Goal: Information Seeking & Learning: Learn about a topic

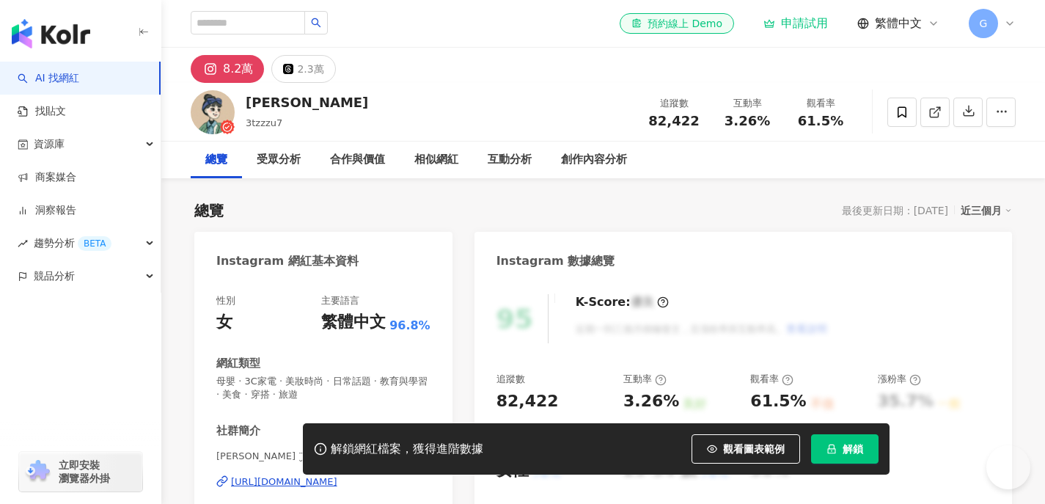
click at [245, 28] on input "search" at bounding box center [248, 22] width 114 height 23
type input "*******"
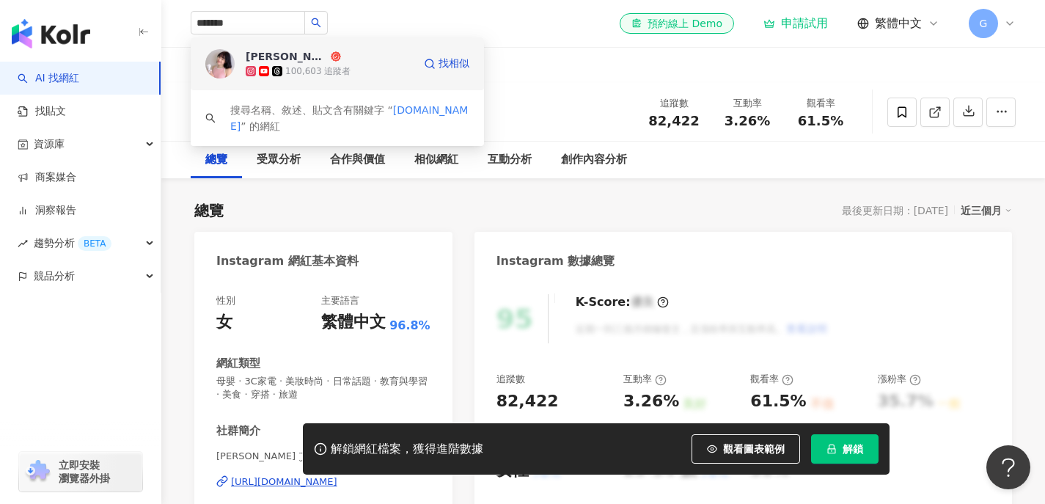
click at [332, 57] on circle at bounding box center [335, 56] width 7 height 7
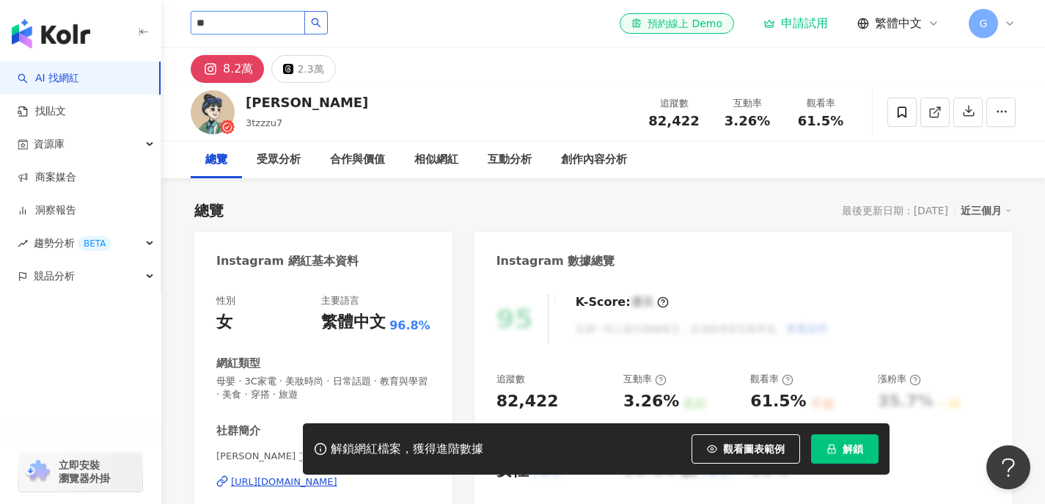
type input "*"
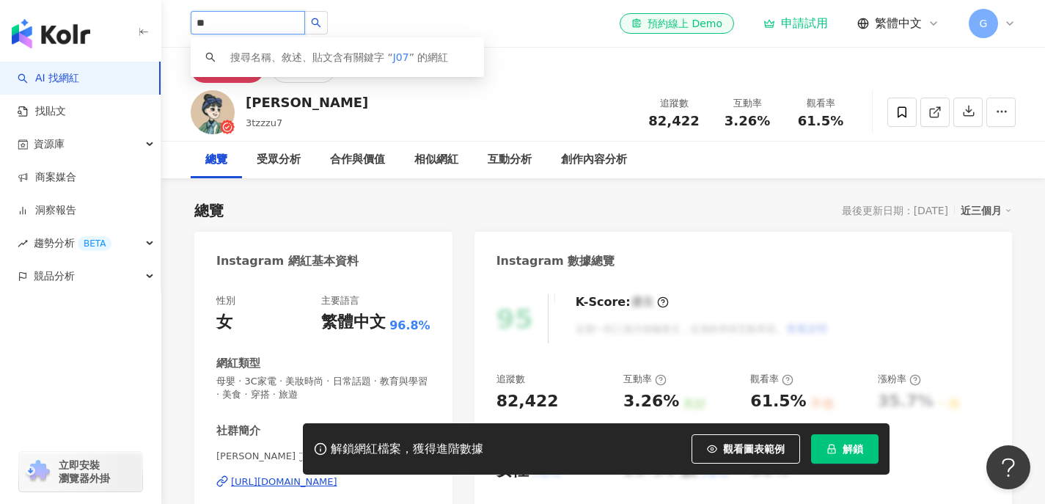
type input "*"
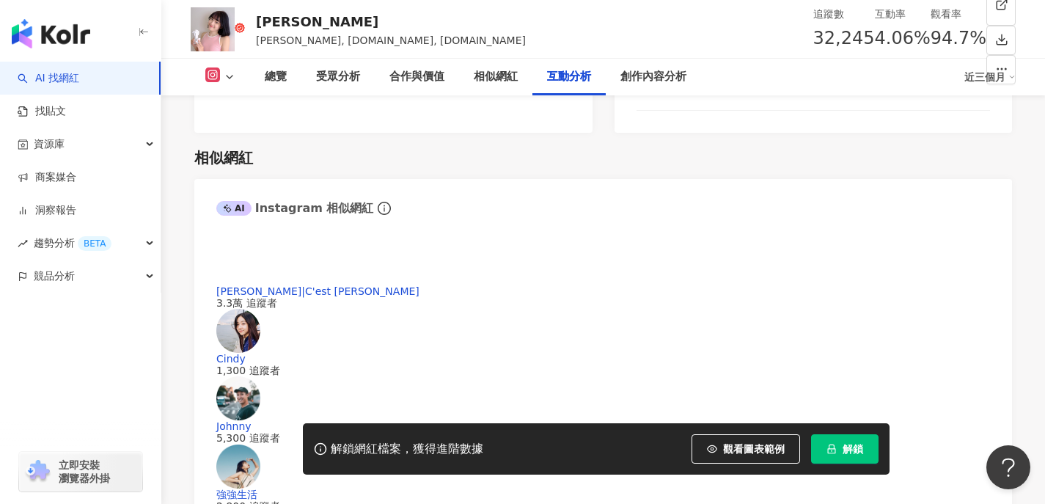
scroll to position [2896, 0]
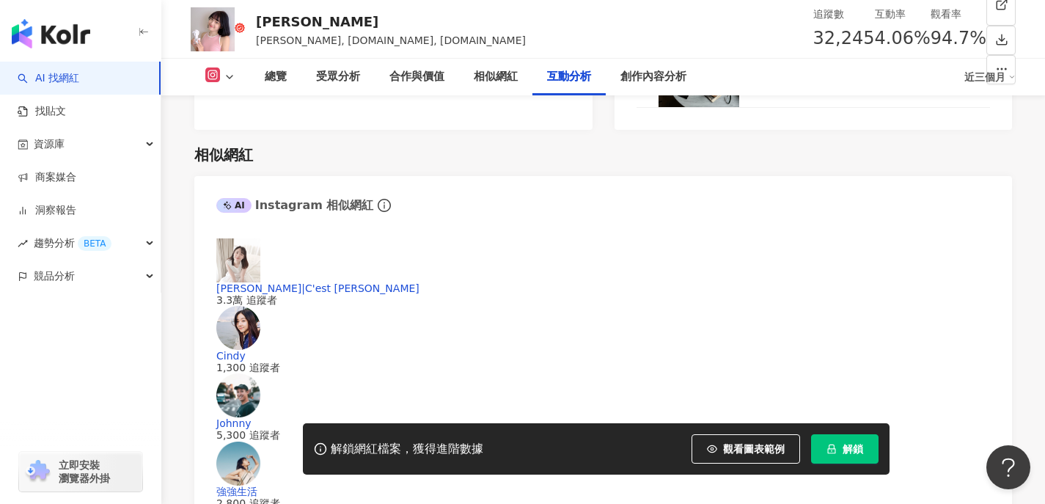
drag, startPoint x: 346, startPoint y: 280, endPoint x: 414, endPoint y: 282, distance: 68.2
copy div "1,300"
click at [726, 451] on span "觀看圖表範例" at bounding box center [754, 449] width 62 height 12
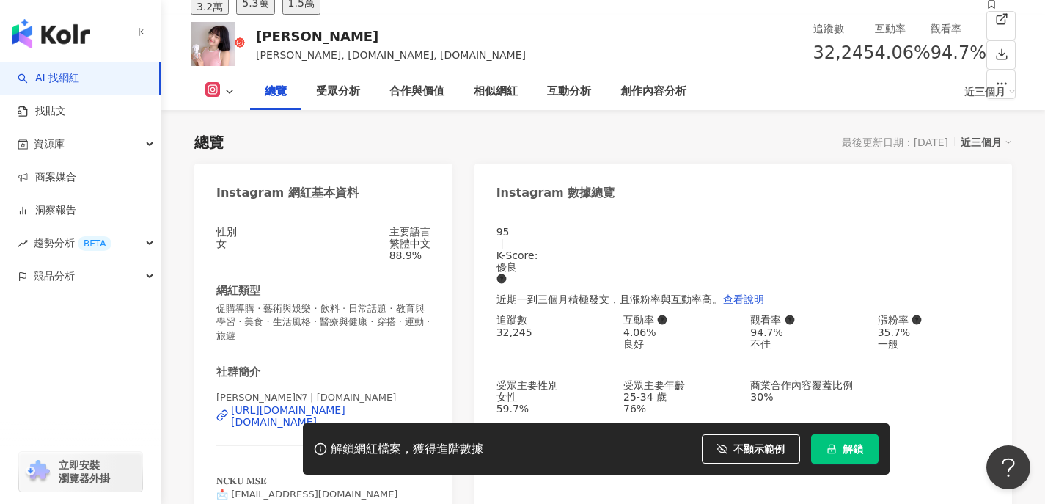
scroll to position [79, 0]
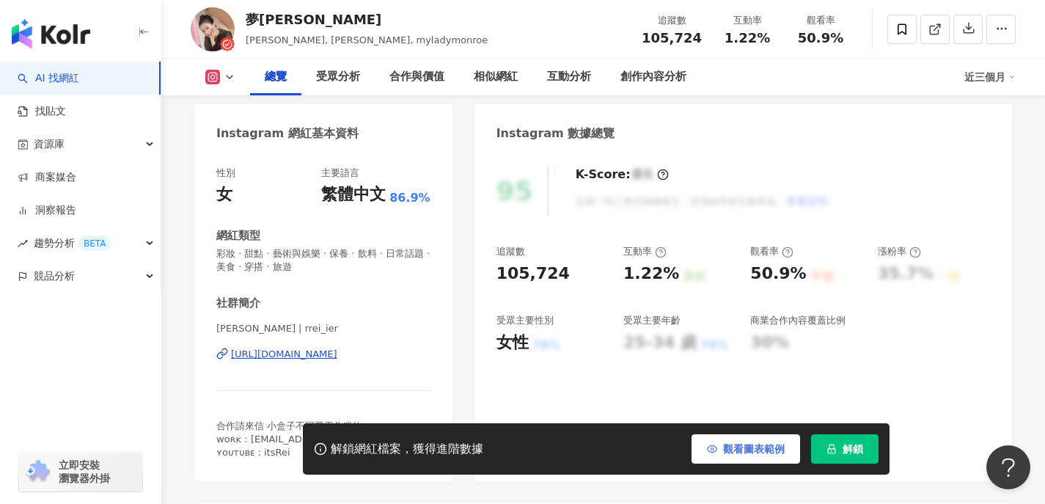
click at [781, 449] on span "觀看圖表範例" at bounding box center [754, 449] width 62 height 12
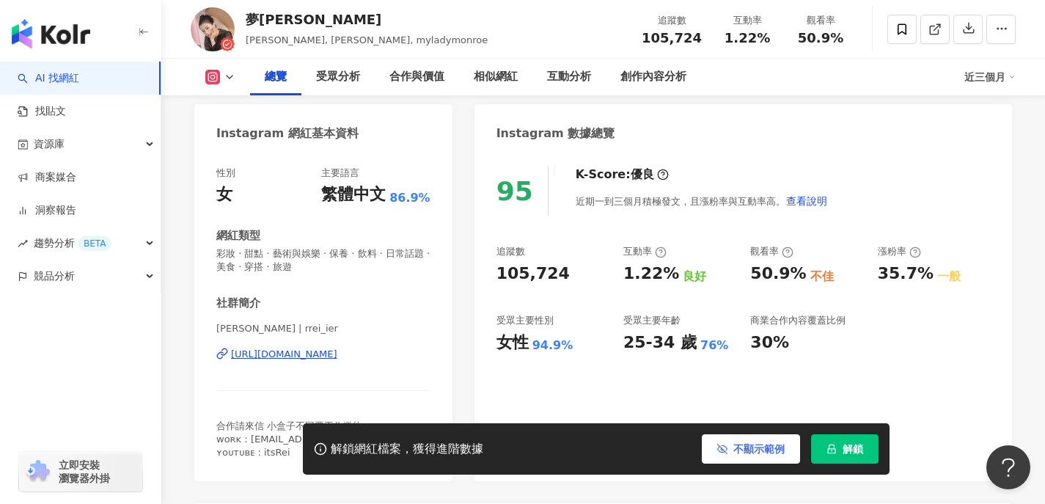
click at [737, 455] on span "不顯示範例" at bounding box center [758, 449] width 51 height 12
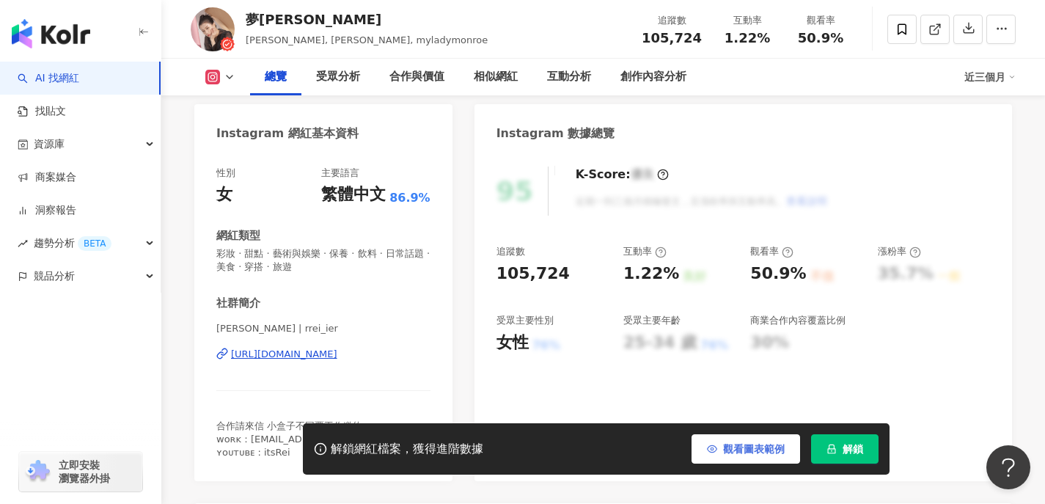
click at [739, 452] on span "觀看圖表範例" at bounding box center [754, 449] width 62 height 12
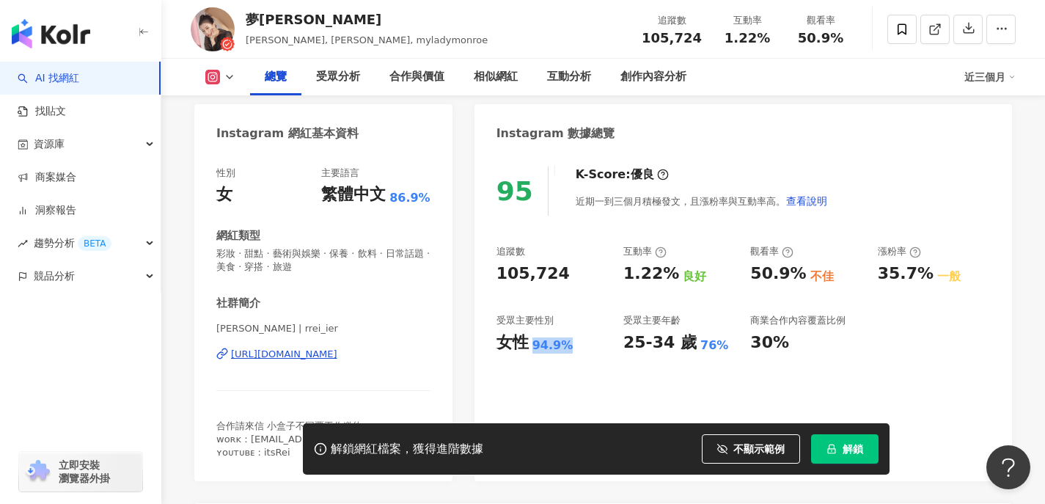
drag, startPoint x: 530, startPoint y: 346, endPoint x: 592, endPoint y: 343, distance: 62.4
click at [592, 343] on div "女性 94.9%" at bounding box center [552, 342] width 112 height 23
copy div "94.9%"
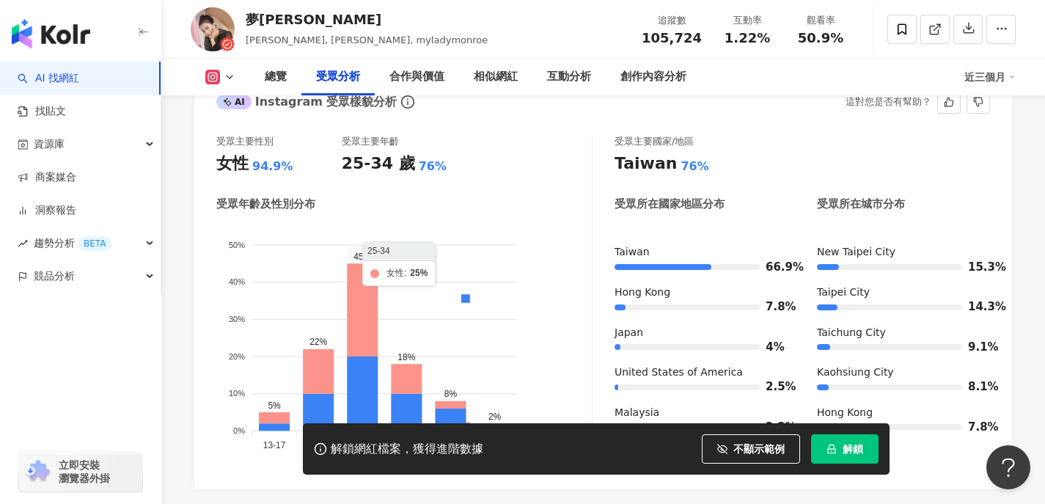
scroll to position [1336, 0]
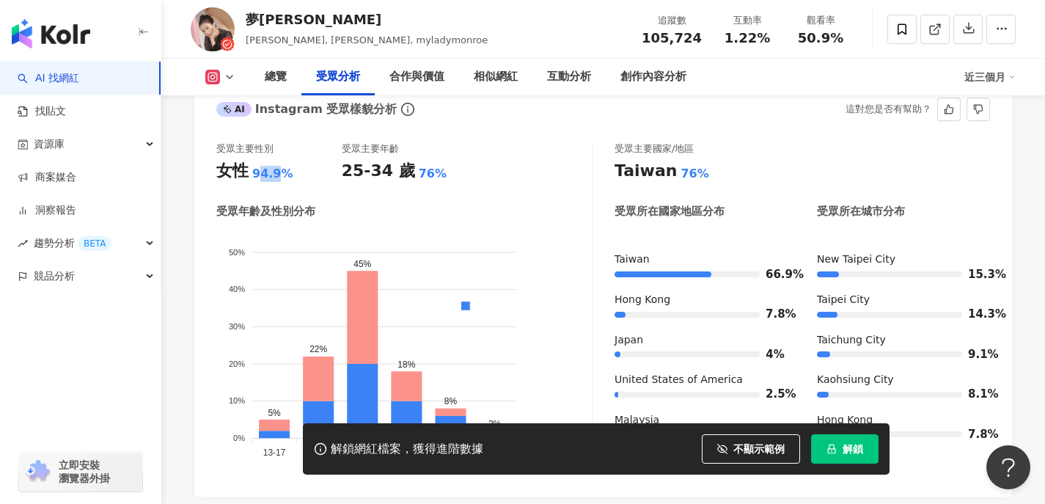
drag, startPoint x: 256, startPoint y: 159, endPoint x: 274, endPoint y: 152, distance: 19.1
click at [274, 166] on div "94.9%" at bounding box center [272, 174] width 41 height 16
click at [272, 166] on div "94.9%" at bounding box center [272, 174] width 41 height 16
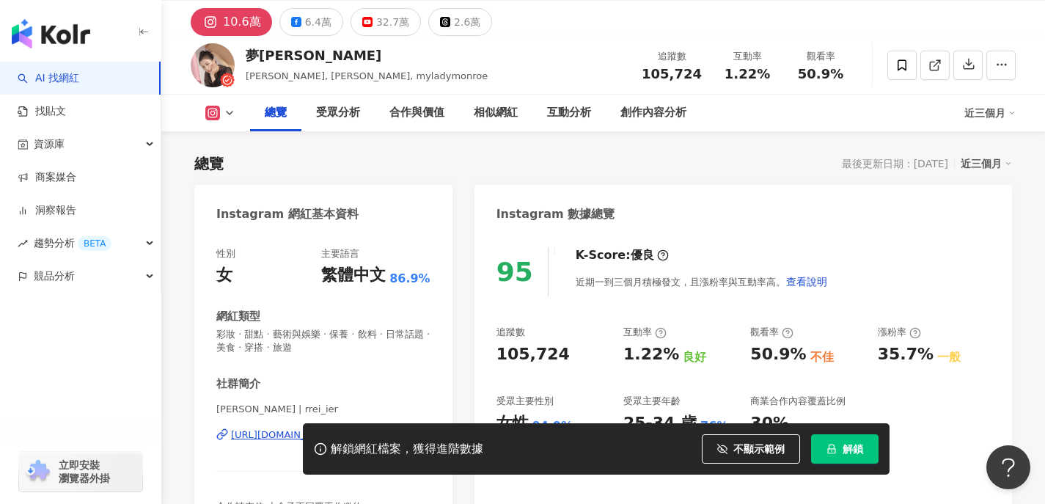
scroll to position [50, 0]
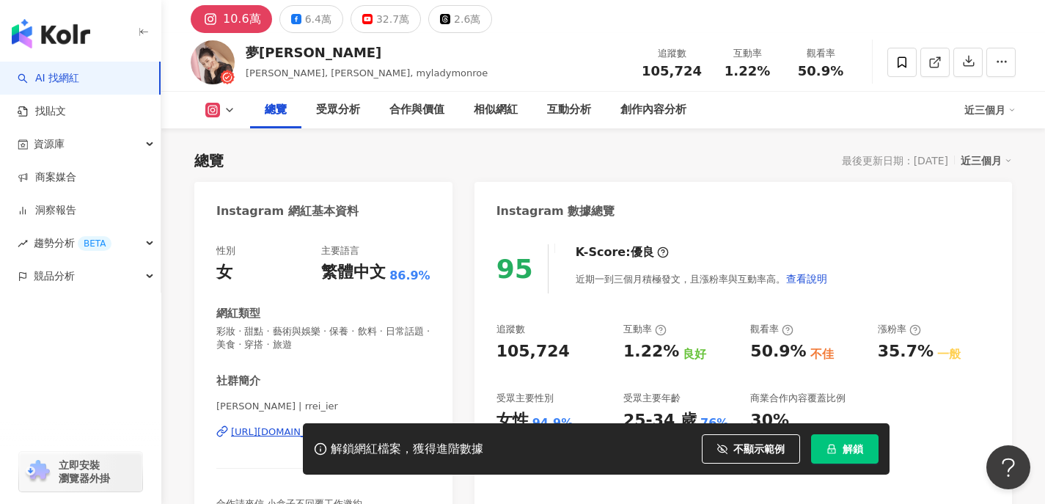
click at [250, 436] on div "解鎖網紅檔案，獲得進階數據 不顯示範例 點擊後模糊區塊會顯示範例資料，僅提供預覽非真實數據 解鎖" at bounding box center [522, 448] width 1045 height 51
click at [252, 432] on div "解鎖網紅檔案，獲得進階數據 不顯示範例 點擊後模糊區塊會顯示範例資料，僅提供預覽非真實數據 解鎖" at bounding box center [522, 448] width 1045 height 51
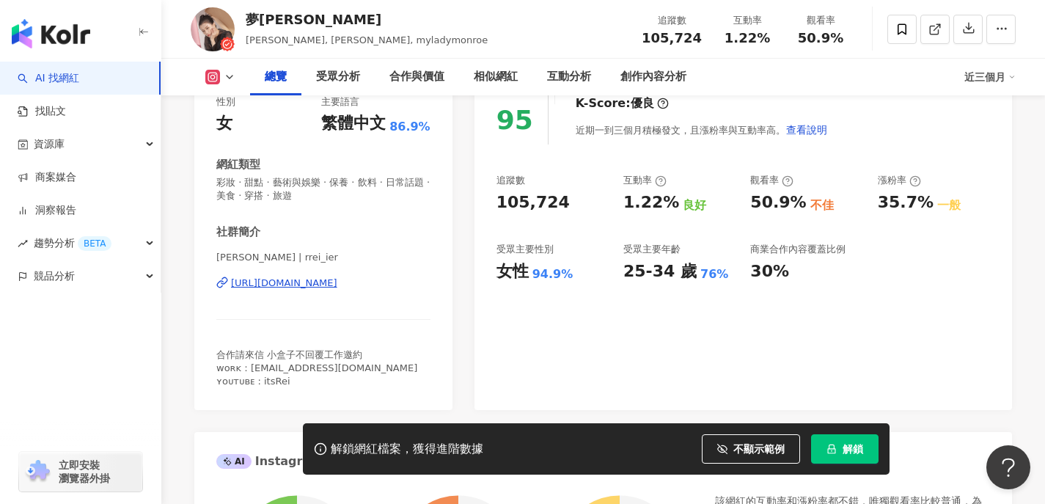
click at [337, 283] on div "https://www.instagram.com/rrei_ier/" at bounding box center [284, 282] width 106 height 13
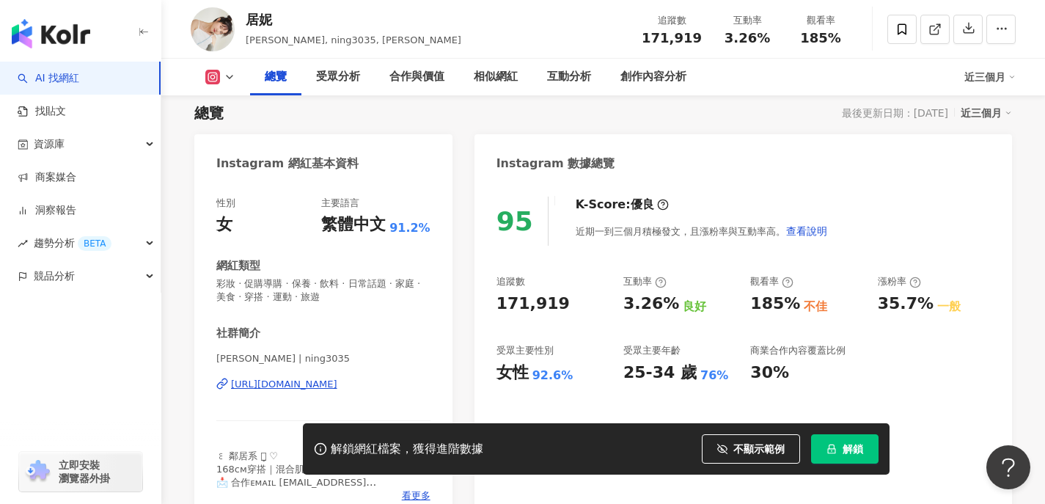
scroll to position [188, 0]
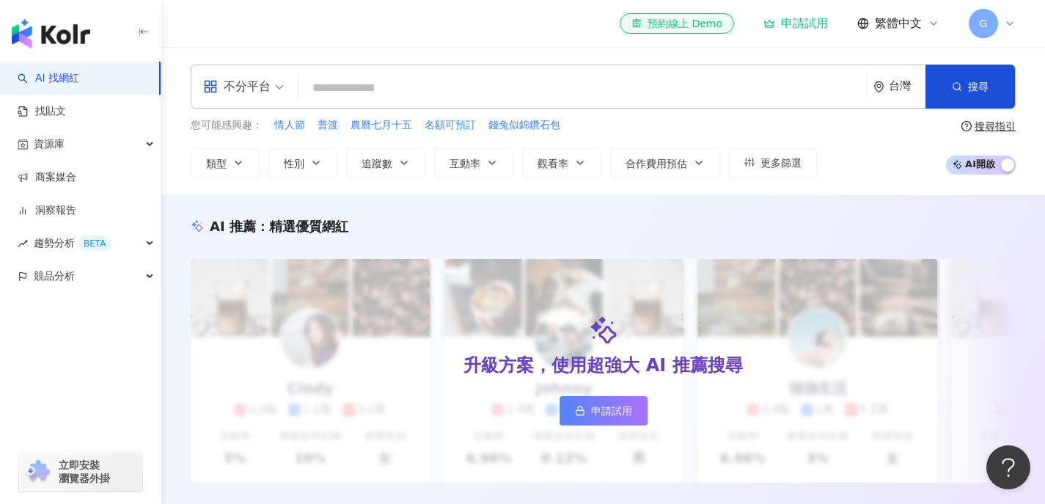
type input "*********"
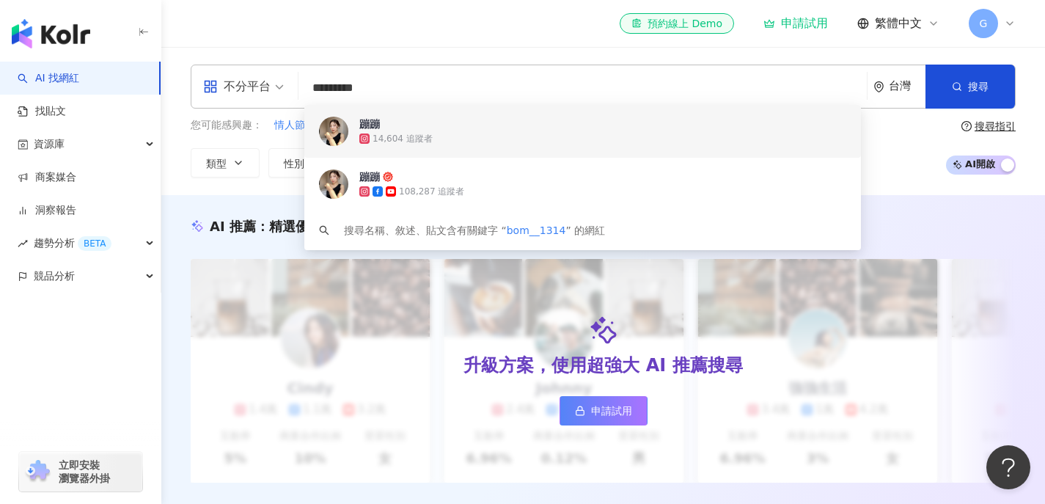
click at [488, 128] on span "蹦蹦" at bounding box center [574, 124] width 430 height 15
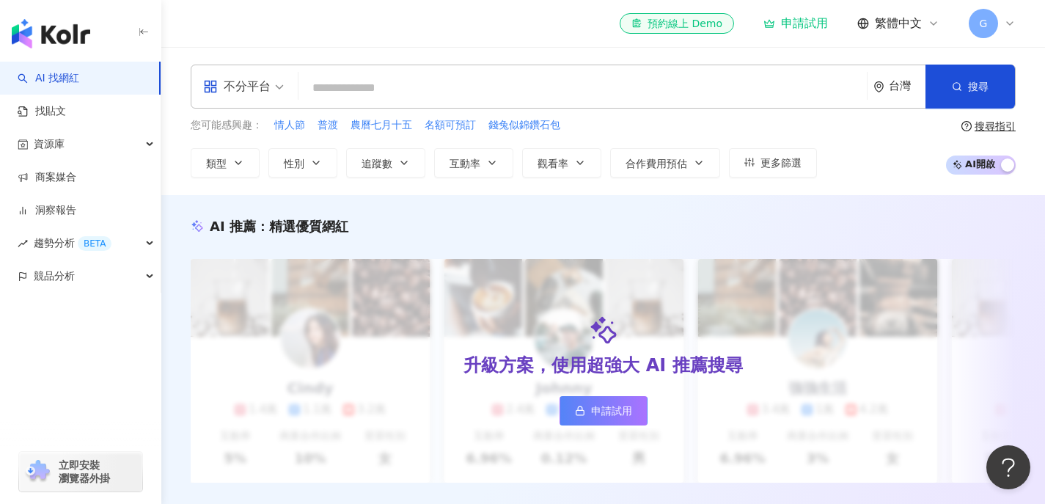
click at [376, 96] on input "search" at bounding box center [582, 88] width 557 height 28
type input "*"
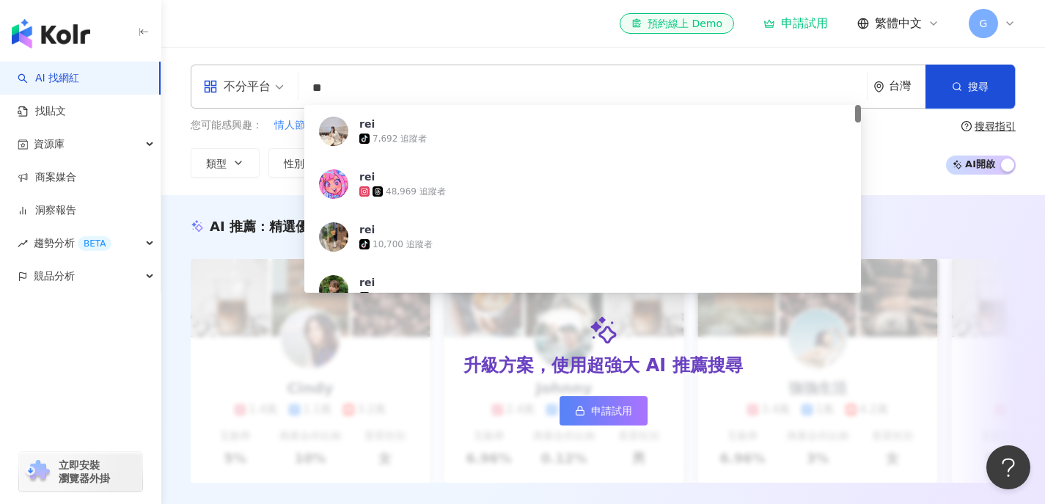
type input "*"
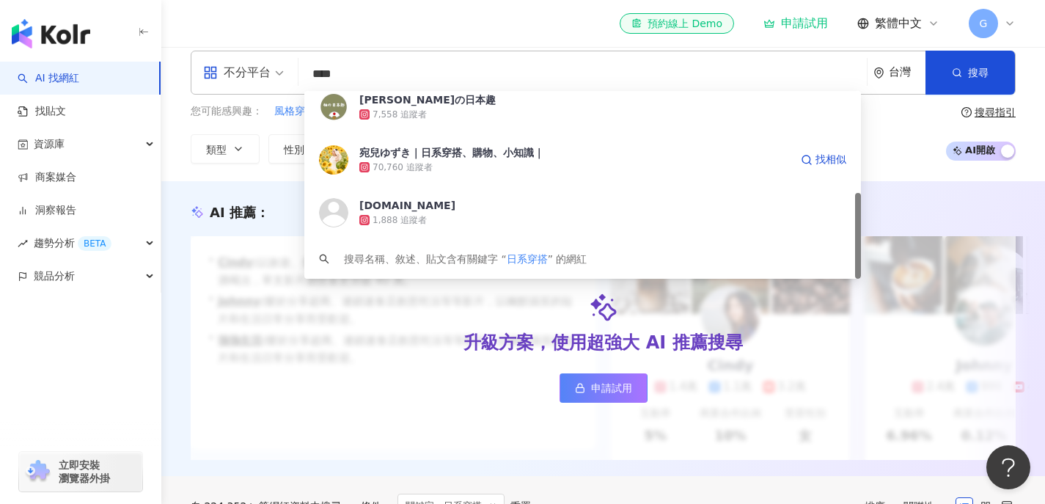
scroll to position [17, 0]
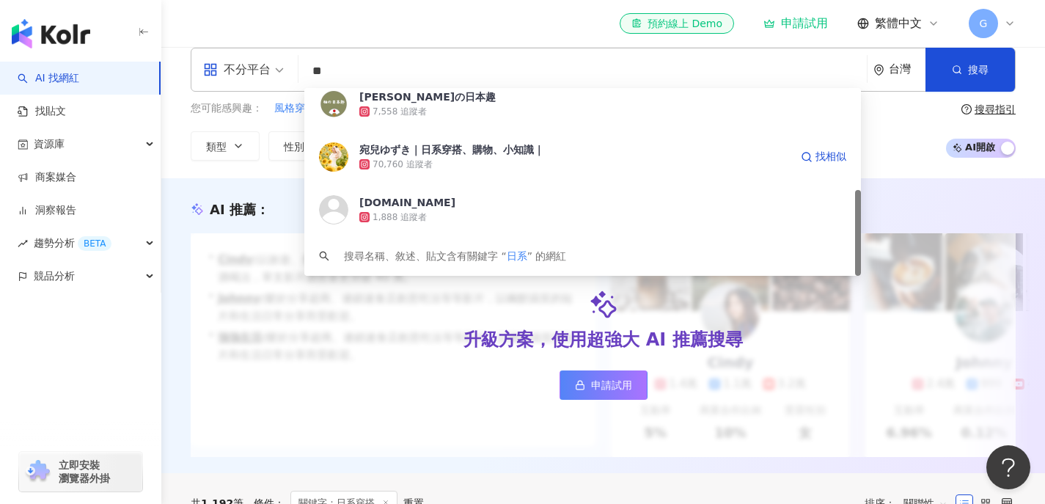
type input "*"
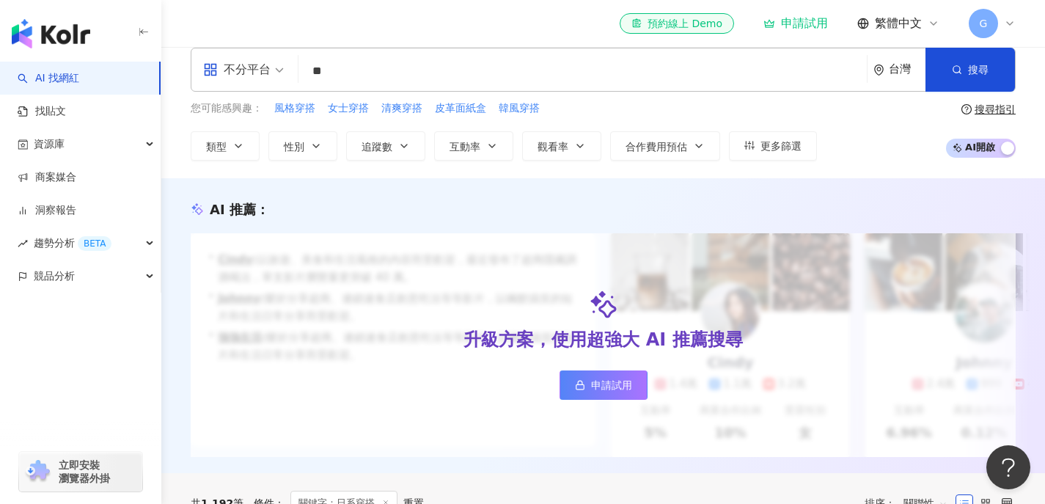
scroll to position [0, 0]
click at [281, 187] on div "AI 推薦 ： 升級方案，使用超強大 AI 推薦搜尋 申請試用 • Cindy : 以旅遊、美食和生活風格的內容而受歡迎，最近發布了超商隱藏調酒喝法，單支影片…" at bounding box center [603, 325] width 884 height 295
click at [232, 151] on button "類型" at bounding box center [225, 145] width 69 height 29
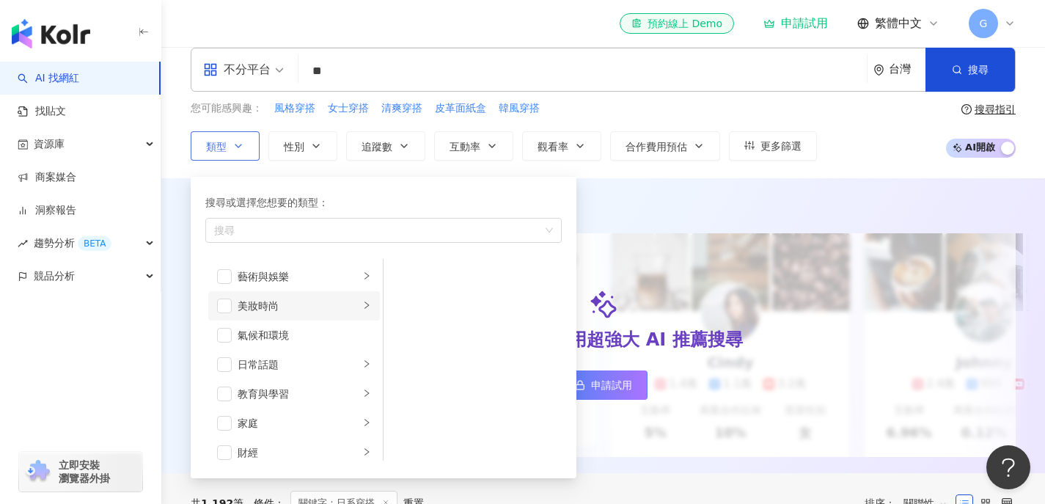
click at [267, 302] on div "美妝時尚" at bounding box center [299, 306] width 122 height 16
click at [437, 408] on div "穿搭" at bounding box center [483, 413] width 134 height 16
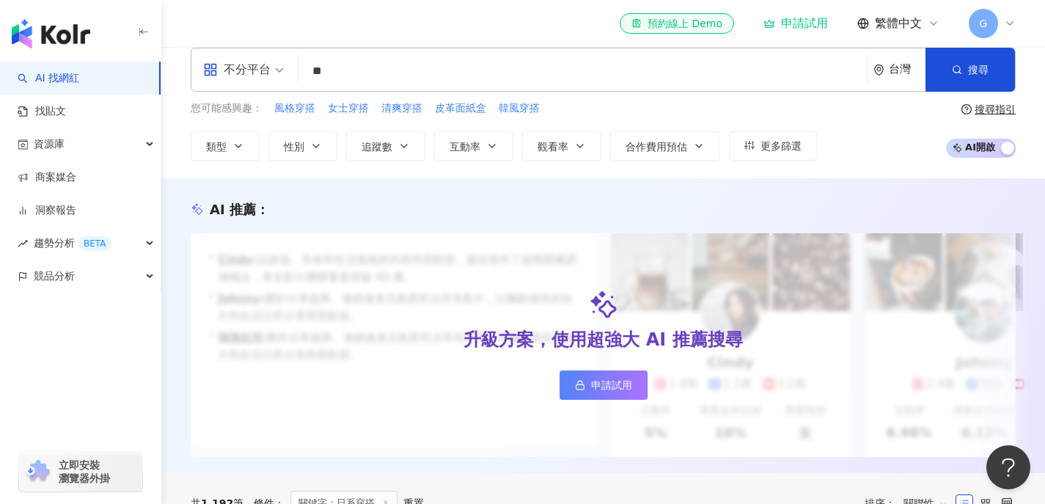
click at [664, 223] on div "AI 推薦 ： 升級方案，使用超強大 AI 推薦搜尋 申請試用 • Cindy : 以旅遊、美食和生活風格的內容而受歡迎，最近發布了超商隱藏調酒喝法，單支影片…" at bounding box center [603, 328] width 884 height 257
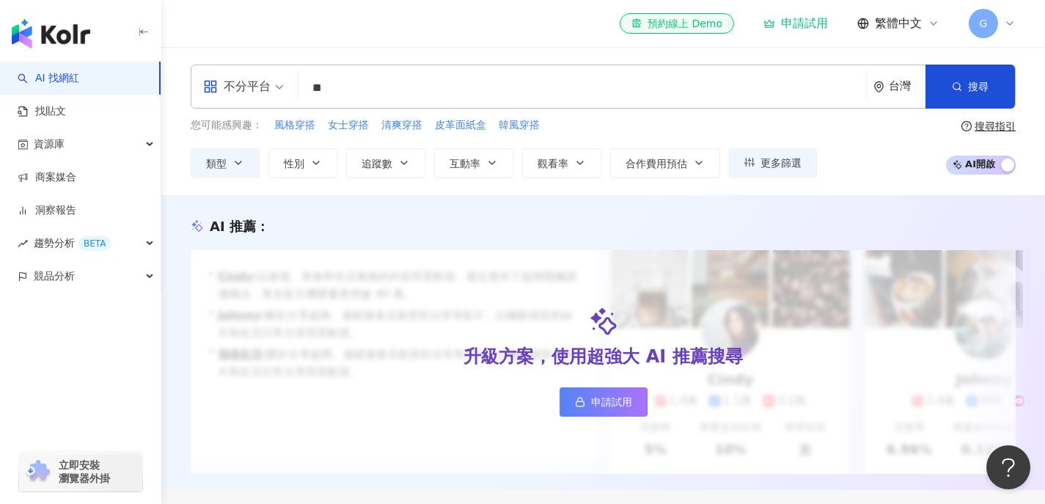
click at [383, 98] on input "**" at bounding box center [582, 88] width 557 height 28
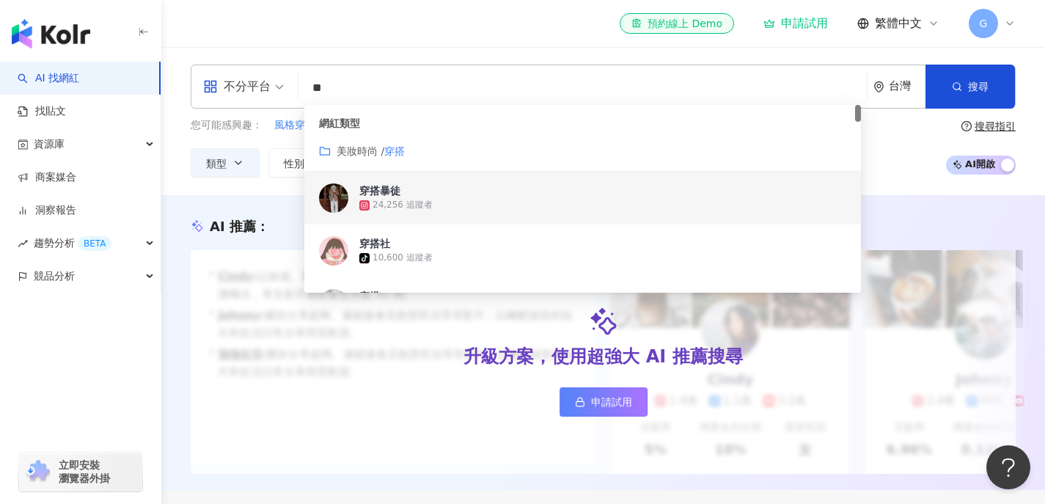
type input "*"
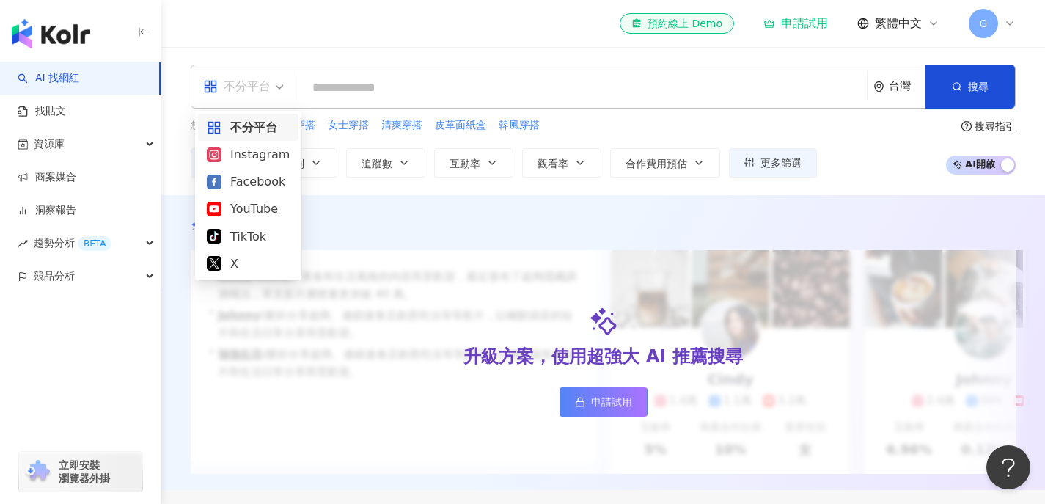
click at [262, 92] on div "不分平台" at bounding box center [236, 86] width 67 height 23
click at [271, 219] on div "YouTube" at bounding box center [248, 208] width 100 height 27
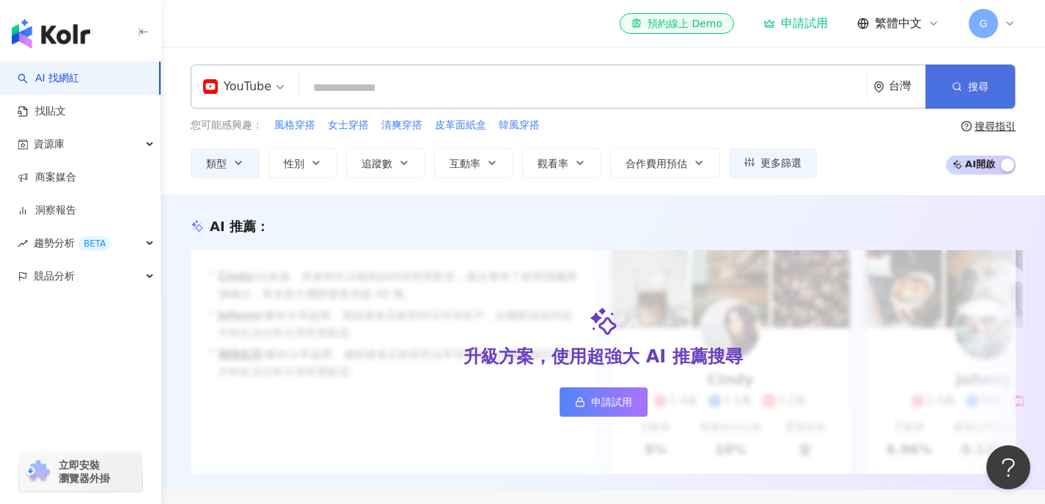
click at [972, 75] on button "搜尋" at bounding box center [969, 87] width 89 height 44
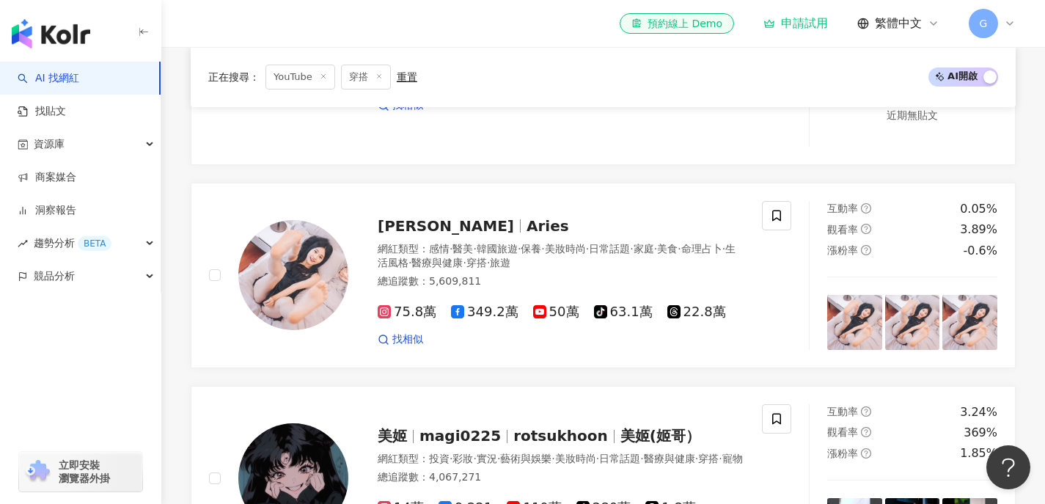
scroll to position [1113, 0]
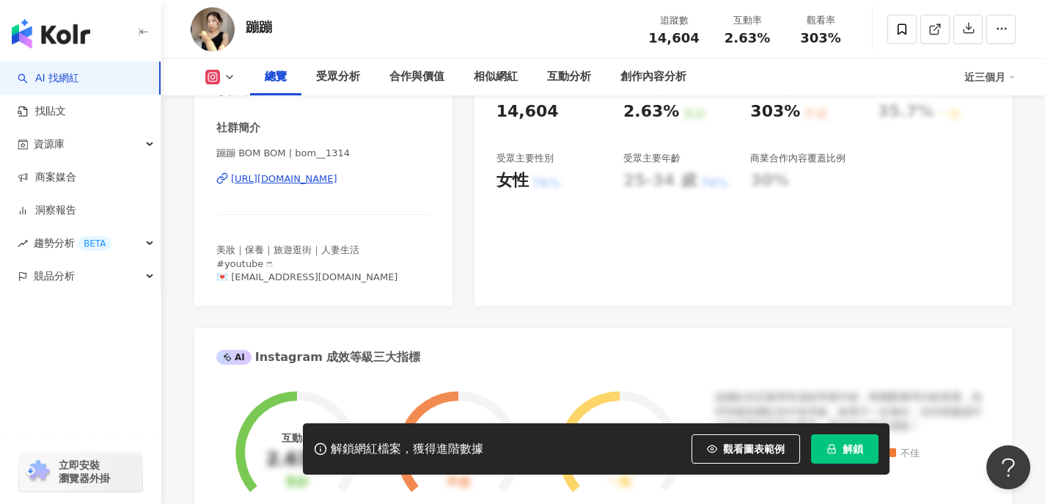
scroll to position [278, 0]
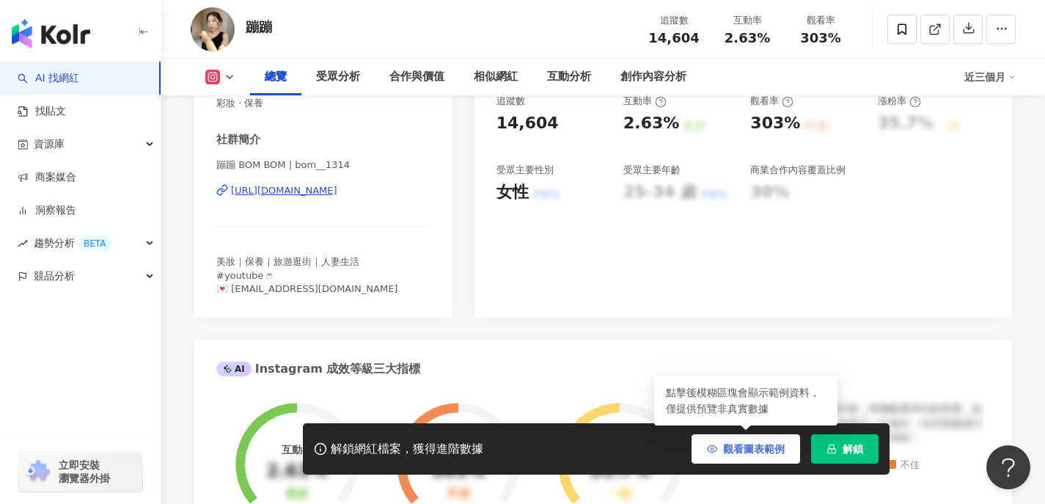
click at [783, 455] on span "觀看圖表範例" at bounding box center [754, 449] width 62 height 12
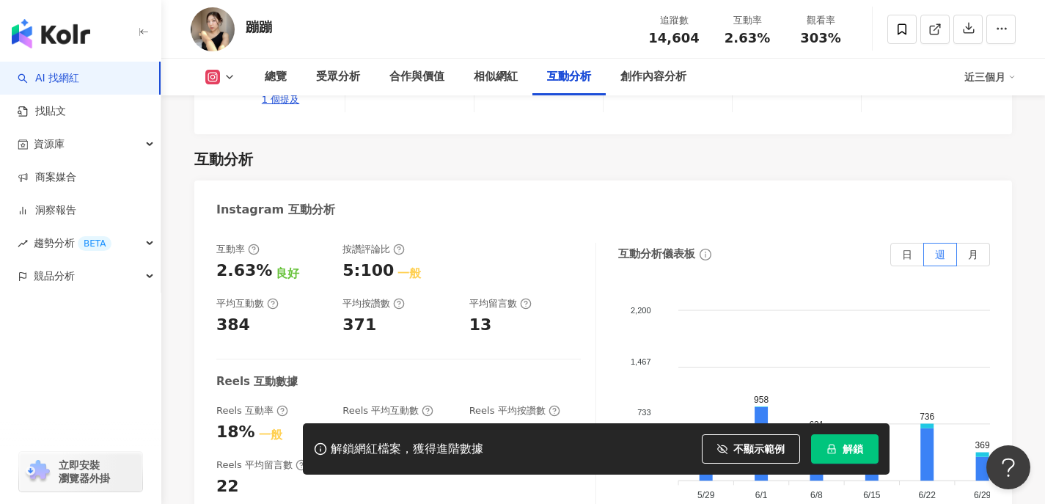
scroll to position [2866, 0]
drag, startPoint x: 342, startPoint y: 279, endPoint x: 420, endPoint y: 282, distance: 77.8
click at [420, 314] on div "371" at bounding box center [397, 325] width 111 height 23
drag, startPoint x: 224, startPoint y: 280, endPoint x: 287, endPoint y: 150, distance: 144.0
click at [295, 314] on div "384" at bounding box center [271, 325] width 111 height 23
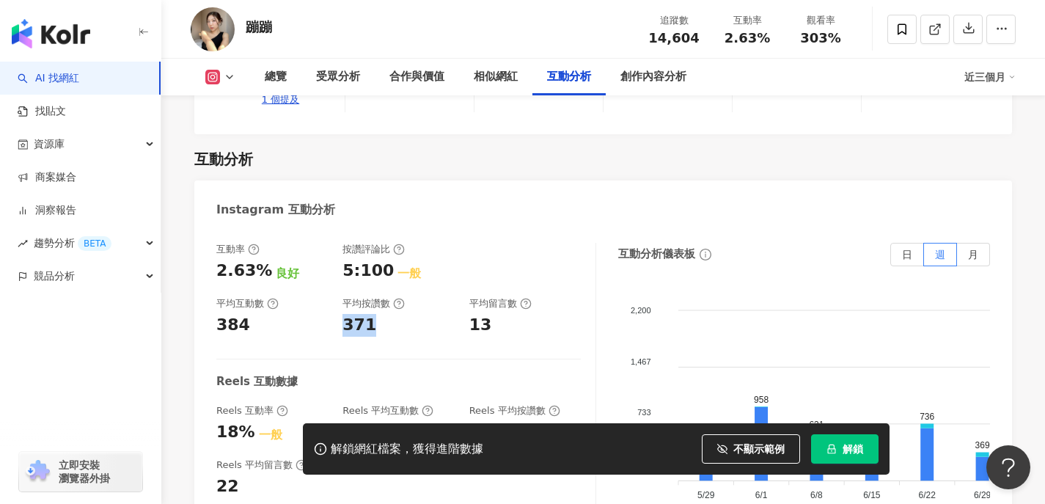
drag, startPoint x: 340, startPoint y: 268, endPoint x: 383, endPoint y: 269, distance: 43.3
click at [383, 269] on div "互動率 2.63% 良好 按讚評論比 5:100 一般 平均互動數 384 平均按讚數 371 平均留言數 13" at bounding box center [398, 290] width 364 height 94
drag, startPoint x: 247, startPoint y: 271, endPoint x: 80, endPoint y: 235, distance: 171.0
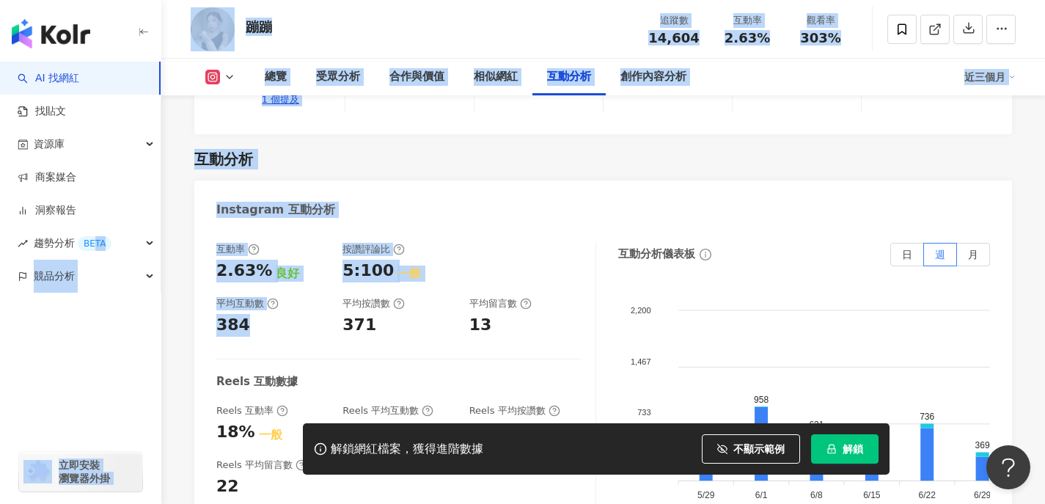
click at [491, 180] on div "Instagram 互動分析" at bounding box center [603, 204] width 818 height 48
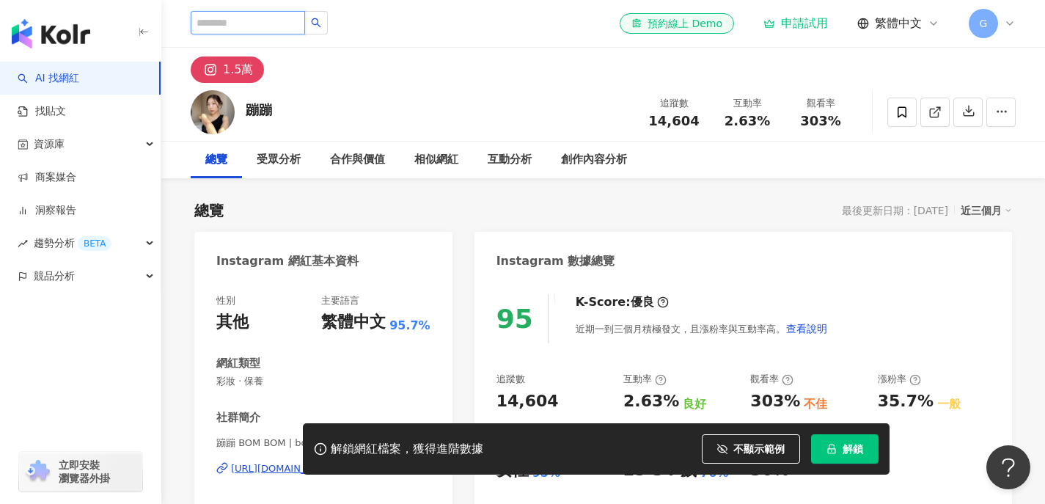
click at [268, 28] on input "search" at bounding box center [248, 22] width 114 height 23
paste input "*****"
type input "*****"
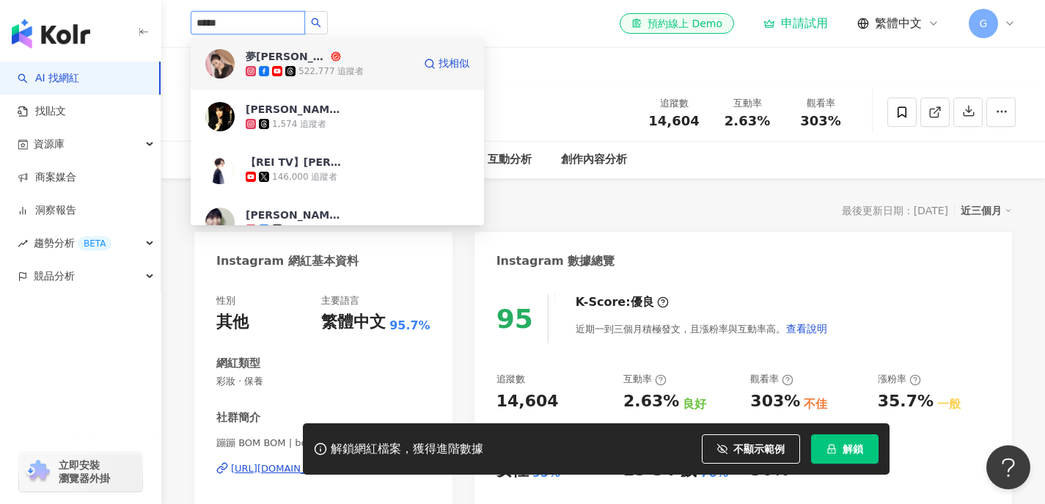
click at [346, 53] on div "夢露 522,777 追蹤者" at bounding box center [329, 63] width 167 height 29
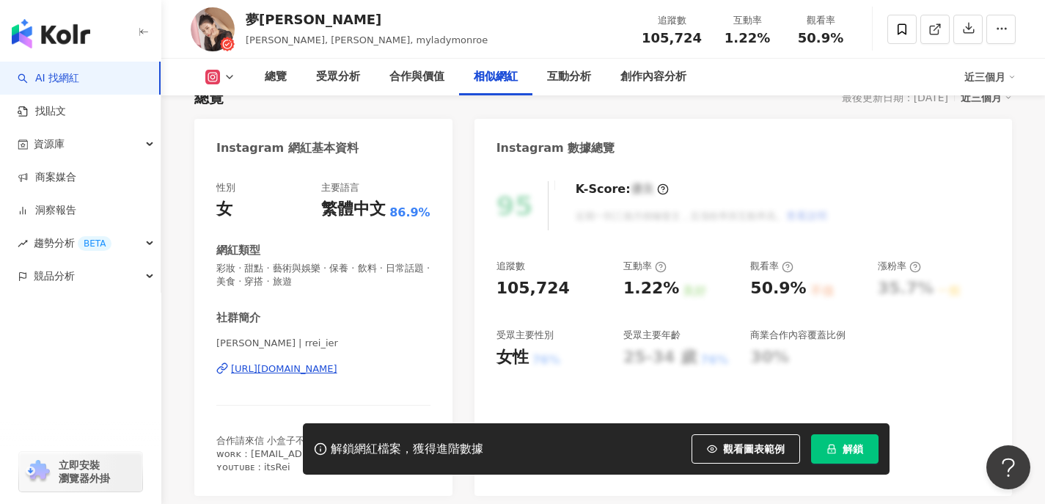
scroll to position [2599, 0]
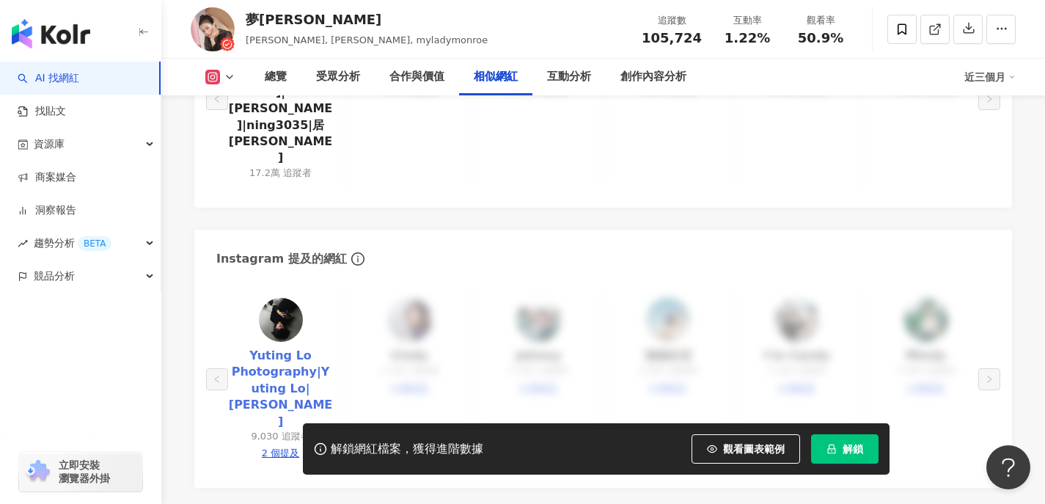
click at [289, 348] on link "Yuting Lo Photography|Yuting Lo|羅郁婷" at bounding box center [280, 389] width 105 height 82
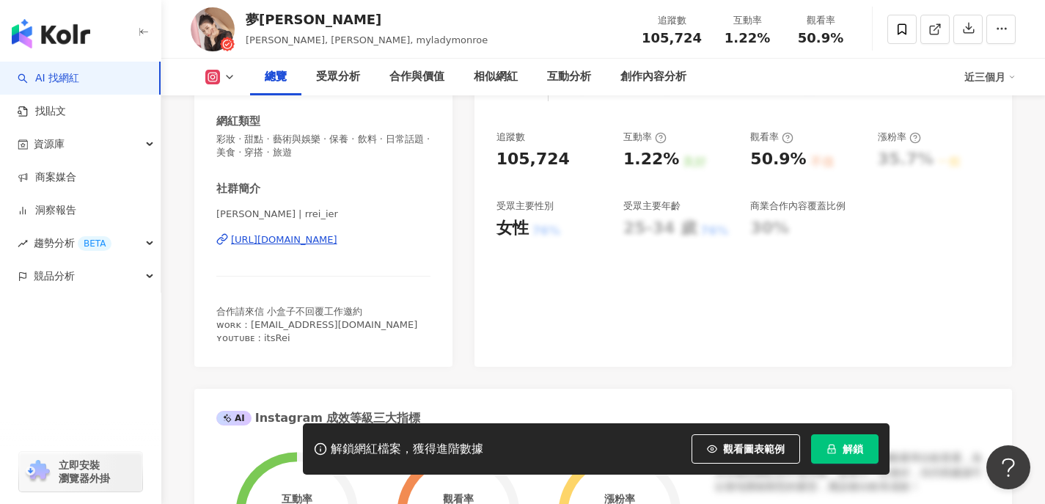
scroll to position [0, 0]
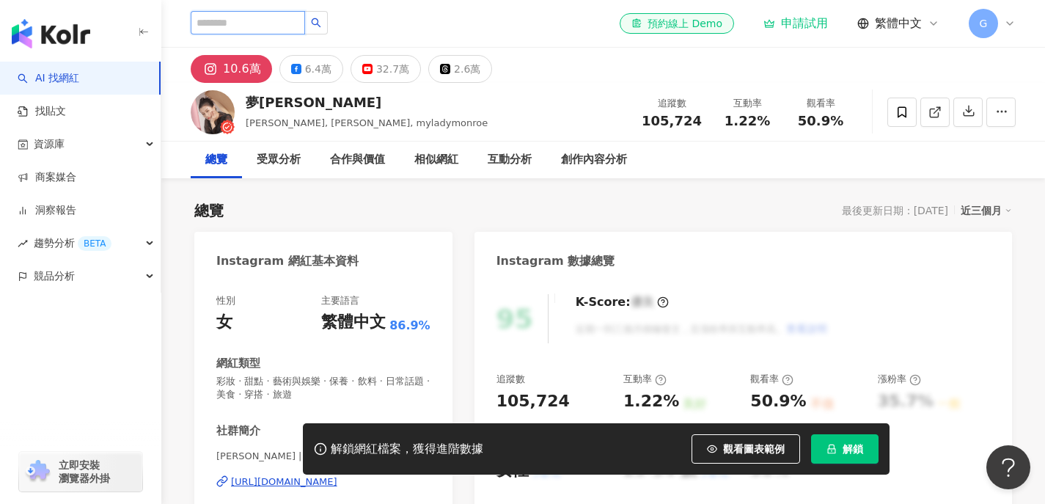
click at [242, 18] on input "search" at bounding box center [248, 22] width 114 height 23
paste input "**********"
type input "**********"
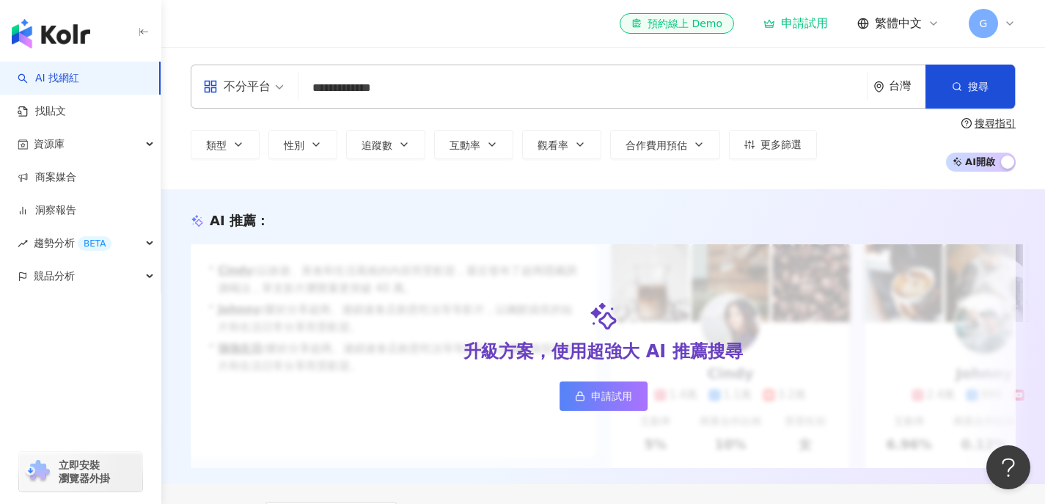
click at [504, 87] on input "**********" at bounding box center [582, 88] width 557 height 28
click at [359, 98] on input "**********" at bounding box center [582, 88] width 557 height 28
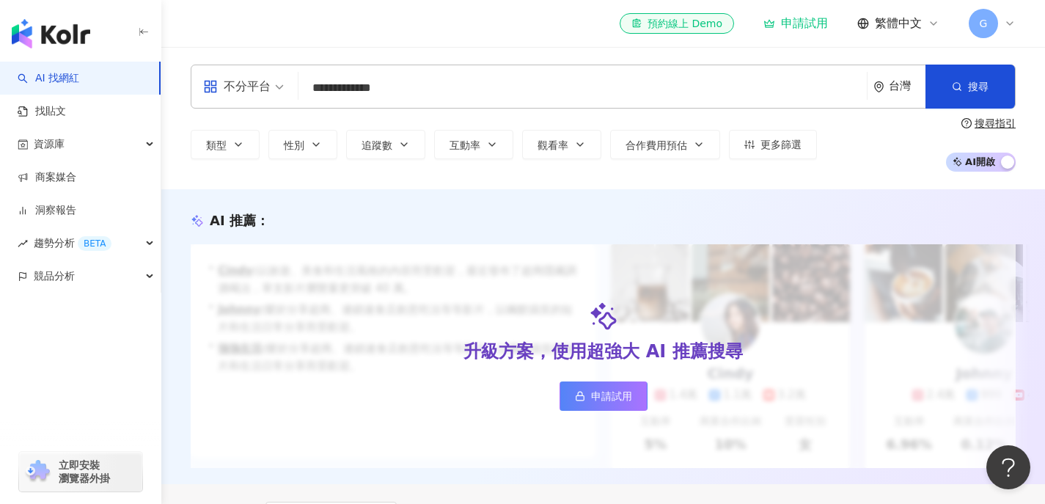
drag, startPoint x: 367, startPoint y: 89, endPoint x: 447, endPoint y: 89, distance: 79.9
click at [447, 89] on input "**********" at bounding box center [582, 88] width 557 height 28
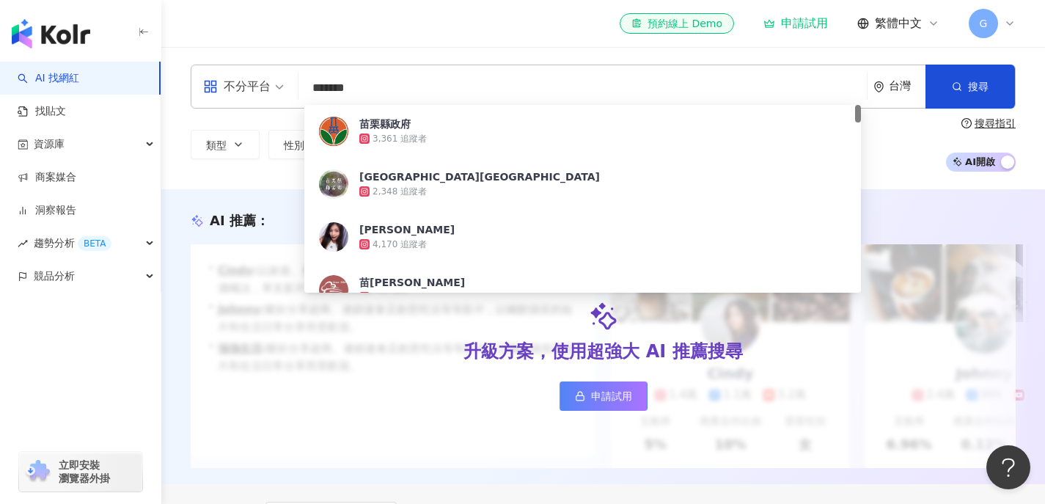
type input "********"
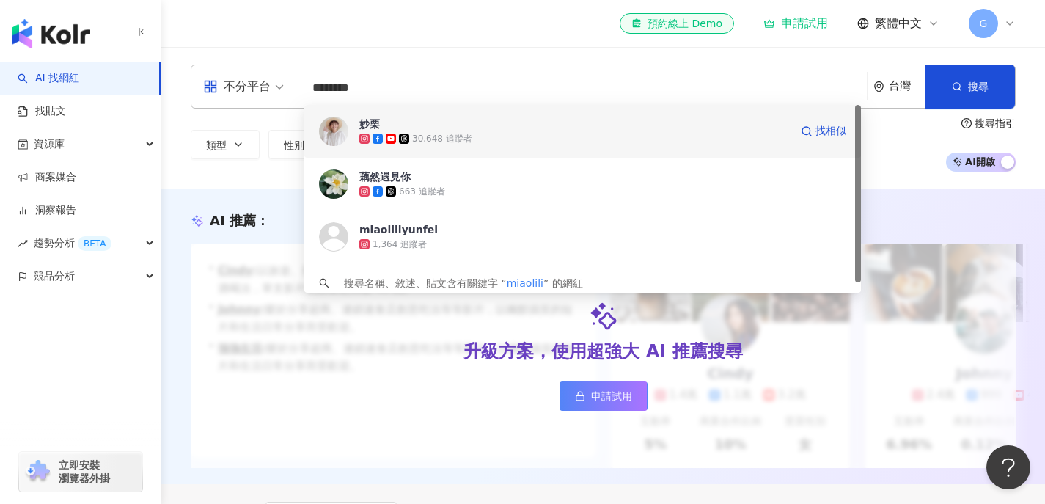
click at [459, 129] on span "妙栗" at bounding box center [574, 124] width 430 height 15
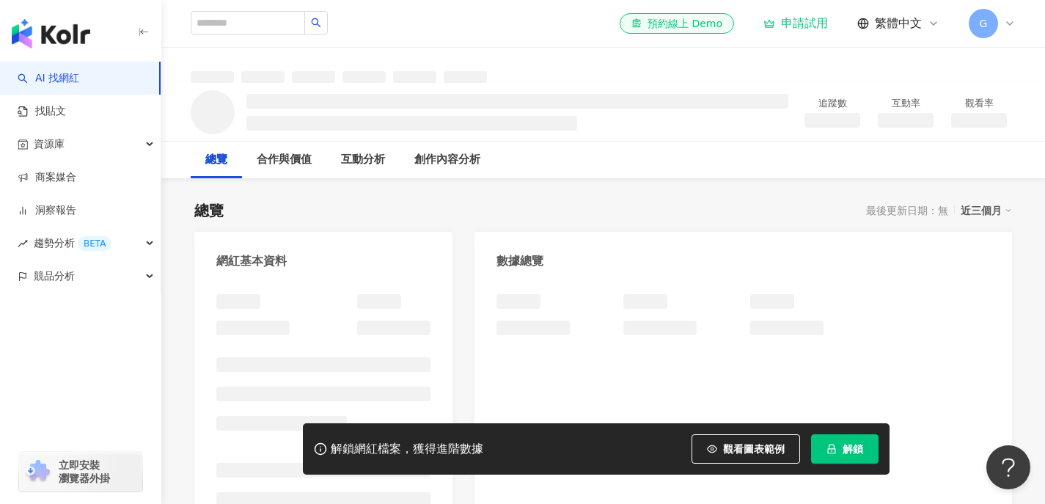
scroll to position [73, 0]
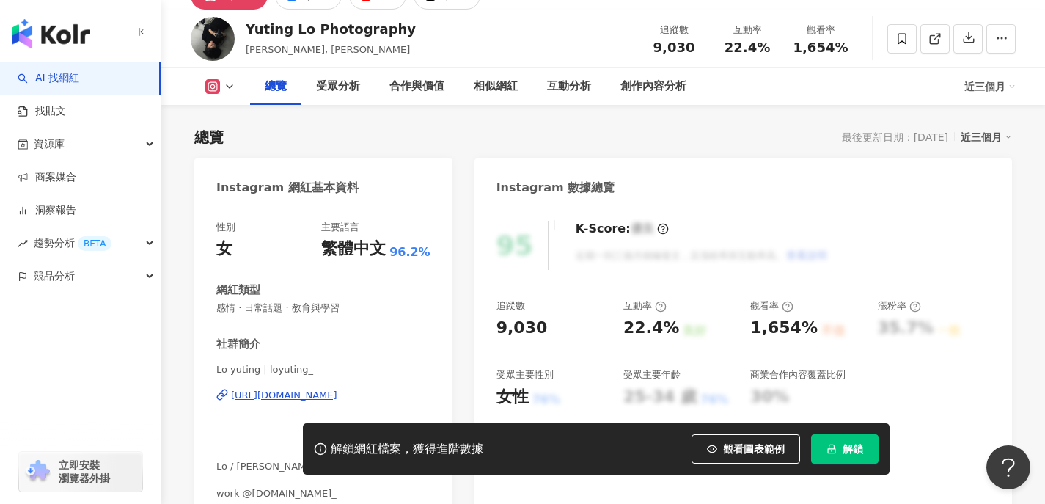
scroll to position [64, 0]
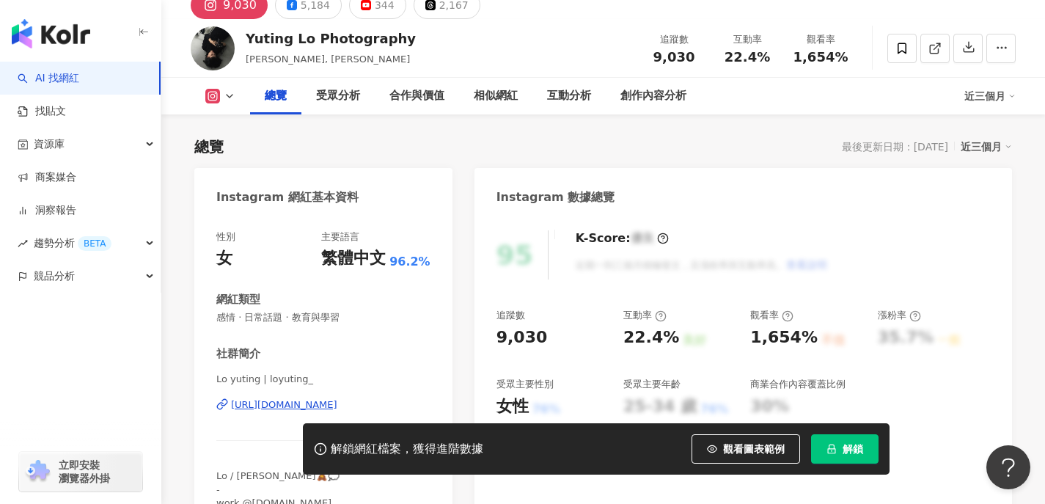
click at [276, 402] on div "[URL][DOMAIN_NAME]" at bounding box center [284, 404] width 106 height 13
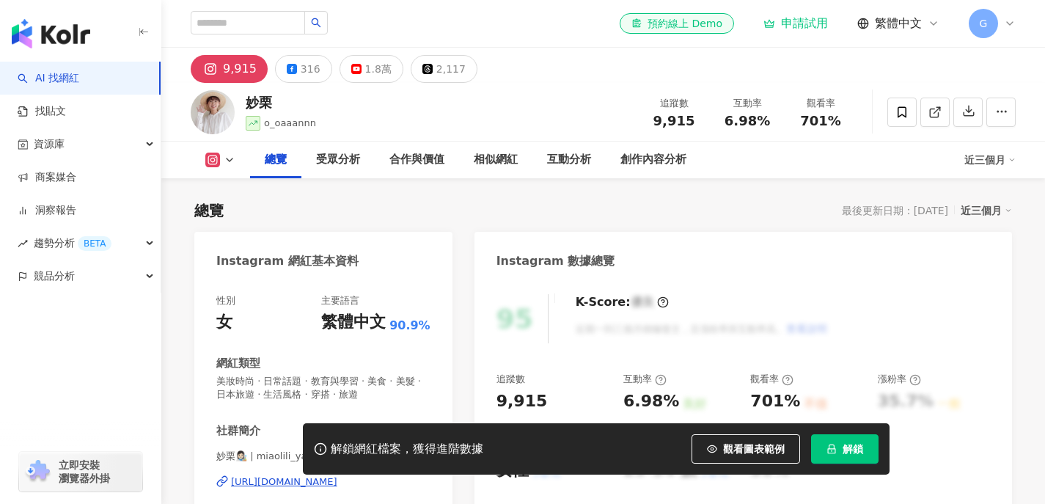
scroll to position [186, 0]
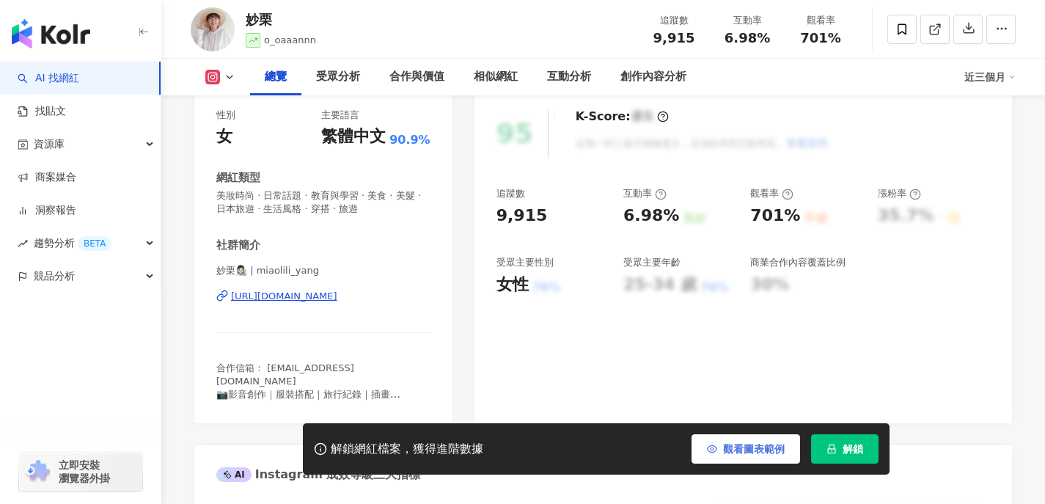
click at [743, 443] on span "觀看圖表範例" at bounding box center [754, 449] width 62 height 12
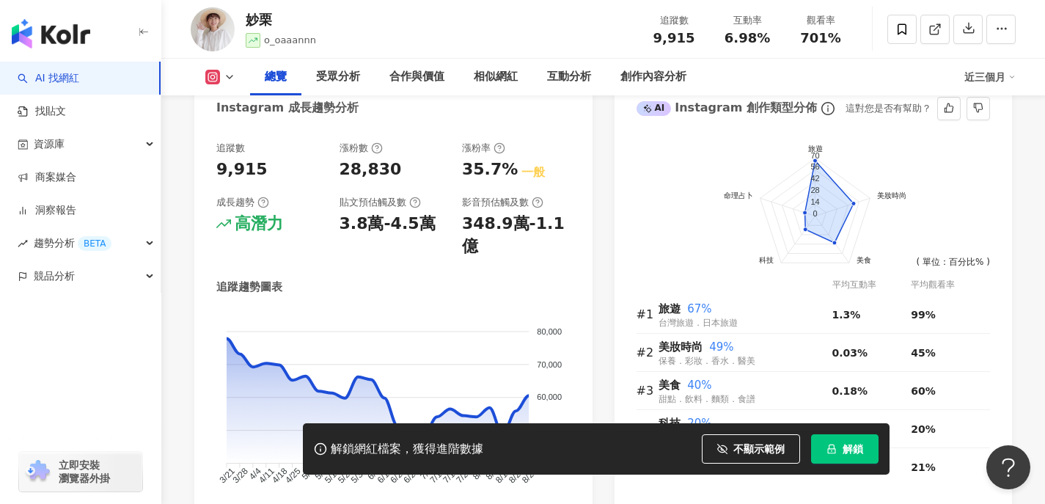
scroll to position [819, 0]
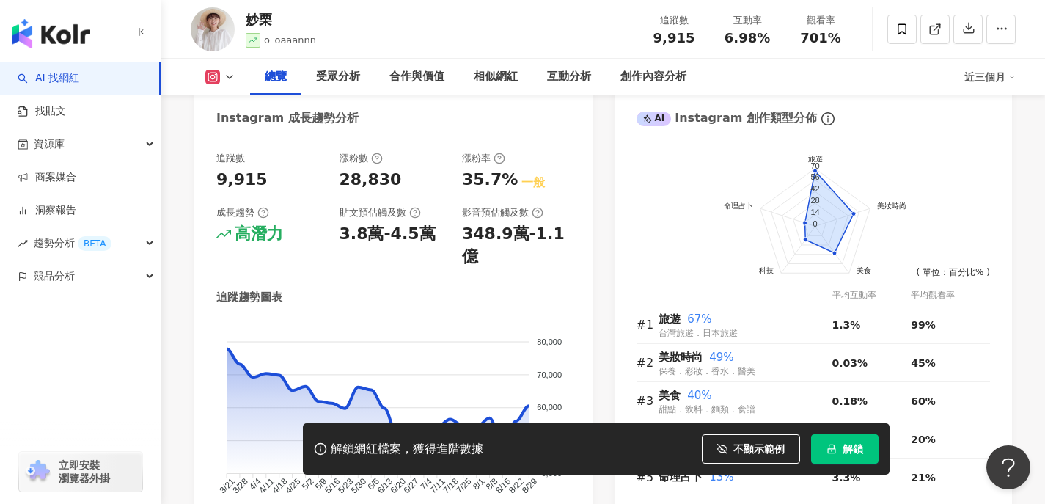
click at [336, 239] on div "追蹤數 9,915 漲粉數 28,830 漲粉率 35.7% 一般 成長趨勢 高潛力 貼文預估觸及數 3.8萬-4.5萬 影音預估觸及數 348.9萬-1.1億" at bounding box center [393, 210] width 354 height 117
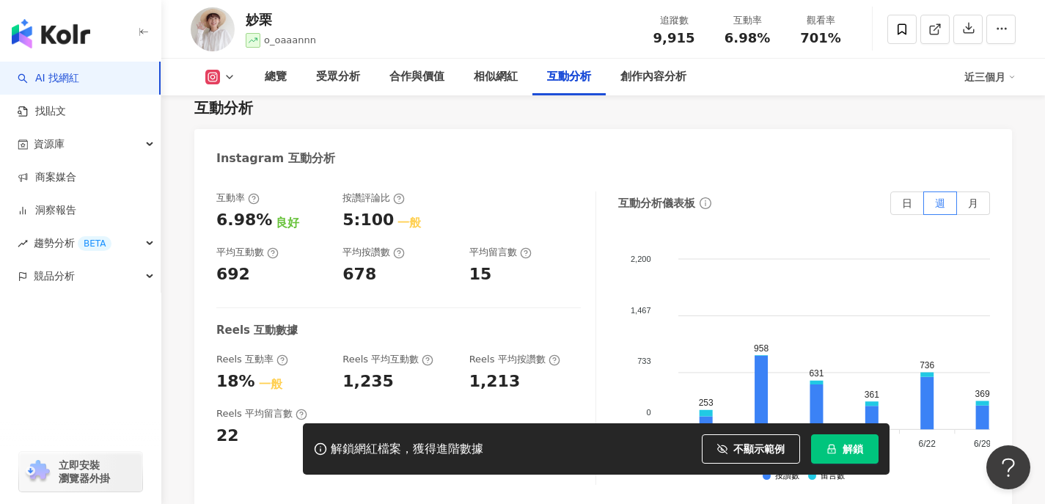
scroll to position [2923, 0]
